Goal: Navigation & Orientation: Find specific page/section

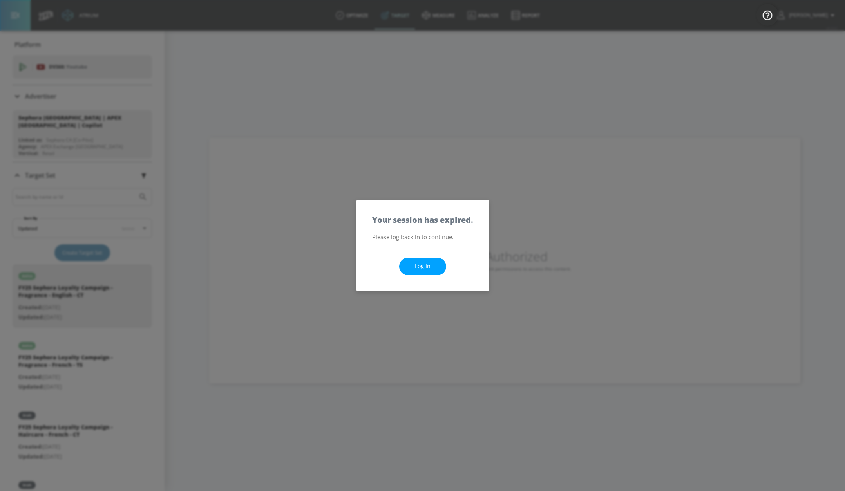
drag, startPoint x: 434, startPoint y: 270, endPoint x: 431, endPoint y: 249, distance: 20.5
click at [433, 269] on link "Log In" at bounding box center [422, 267] width 47 height 18
